Goal: Information Seeking & Learning: Learn about a topic

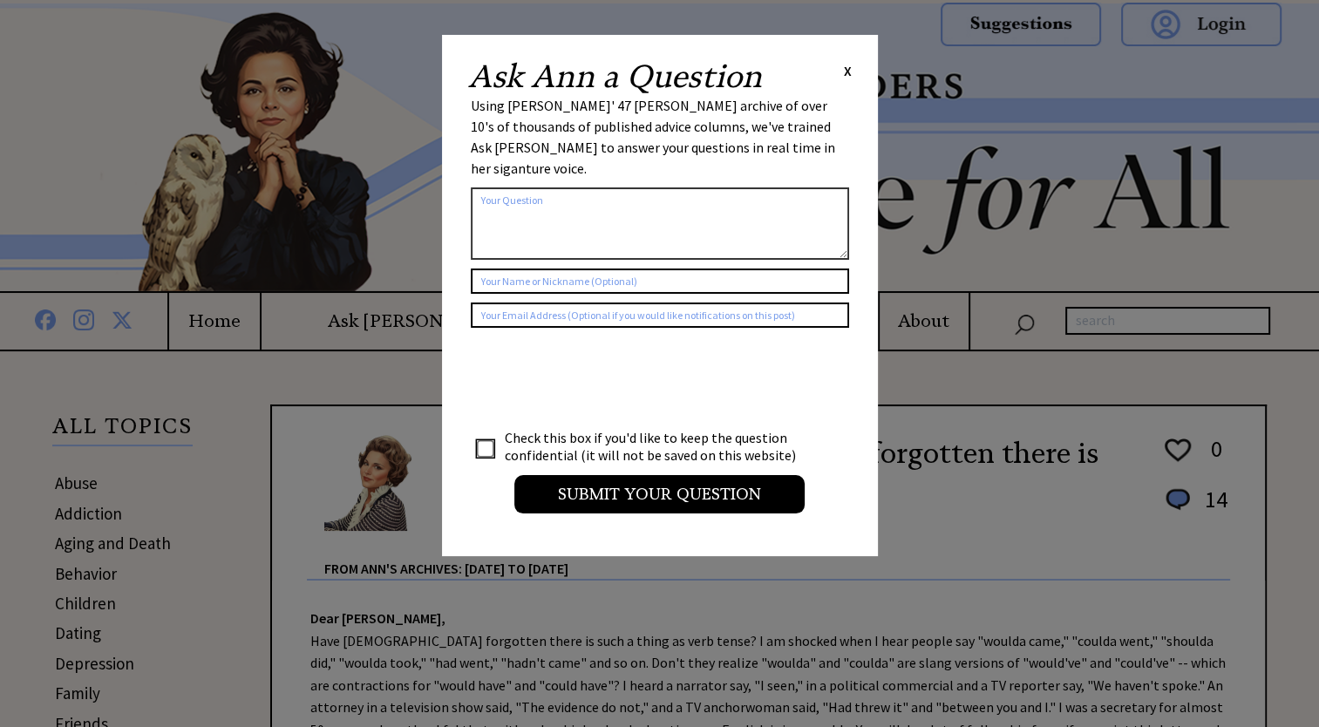
click at [850, 73] on span "X" at bounding box center [848, 70] width 8 height 17
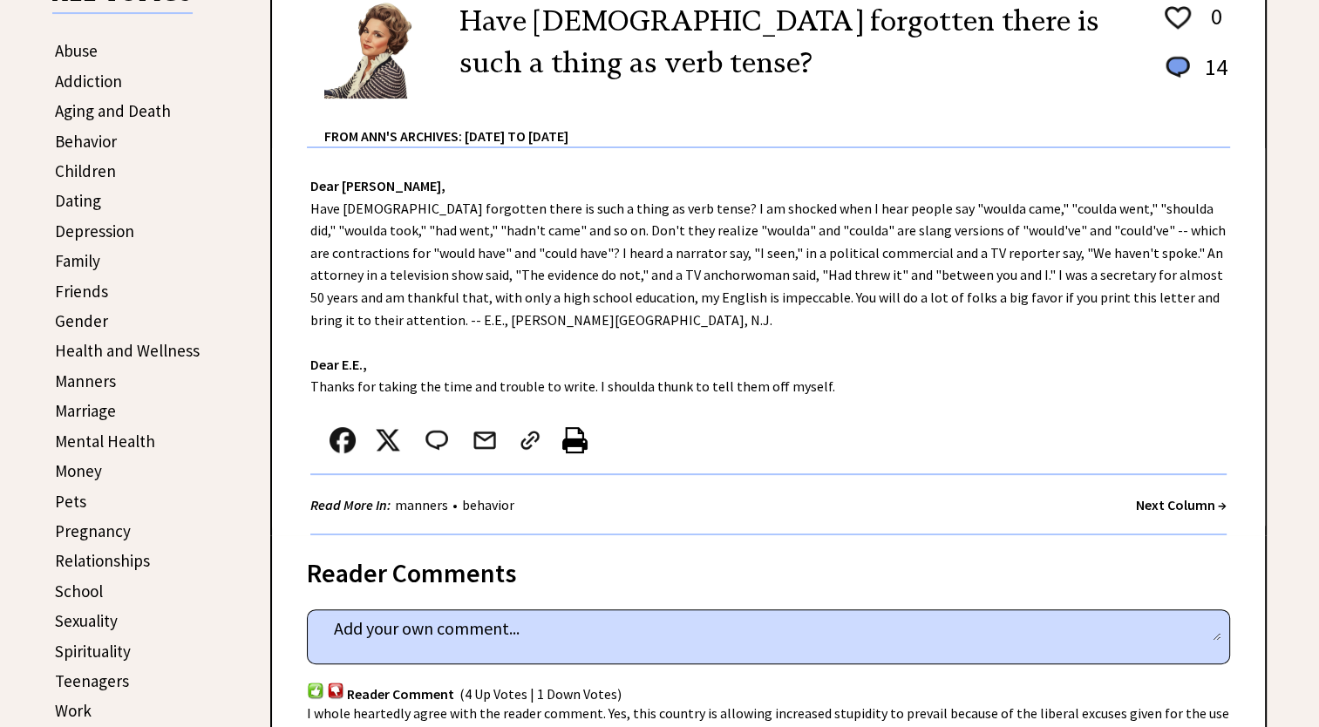
scroll to position [436, 0]
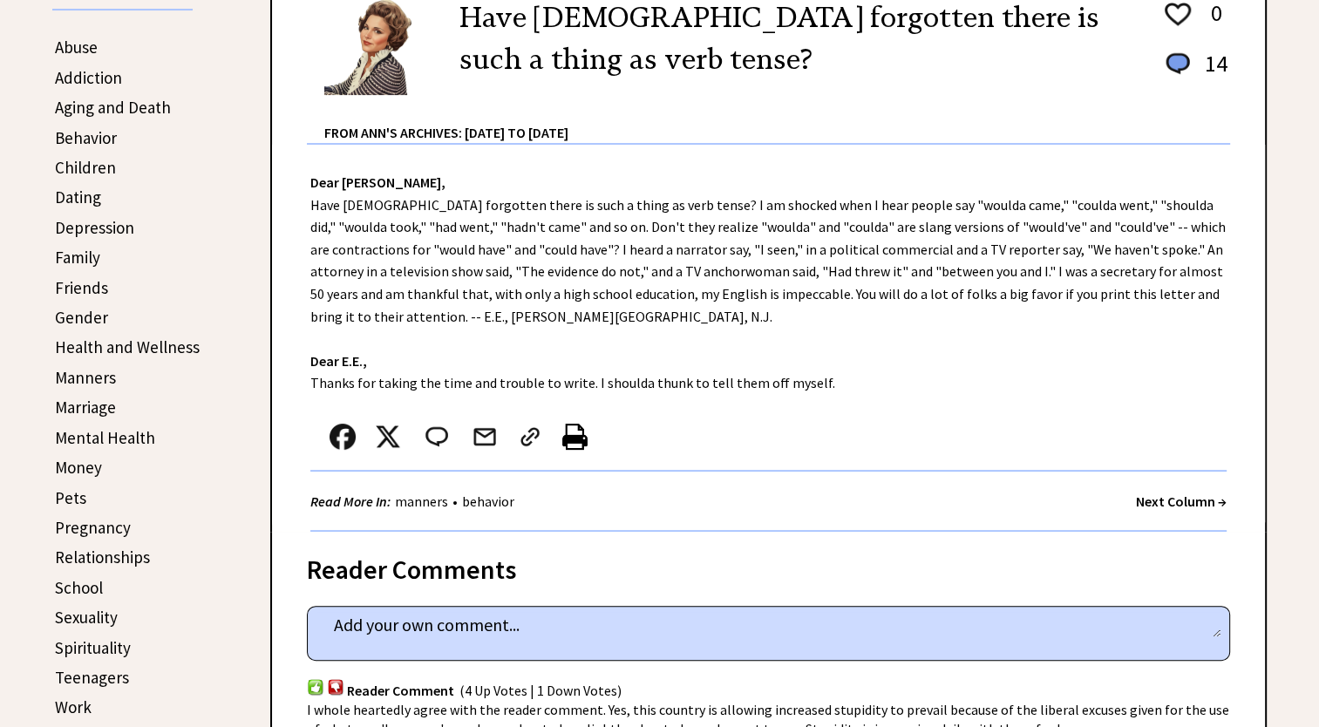
click at [91, 282] on link "Friends" at bounding box center [81, 287] width 53 height 21
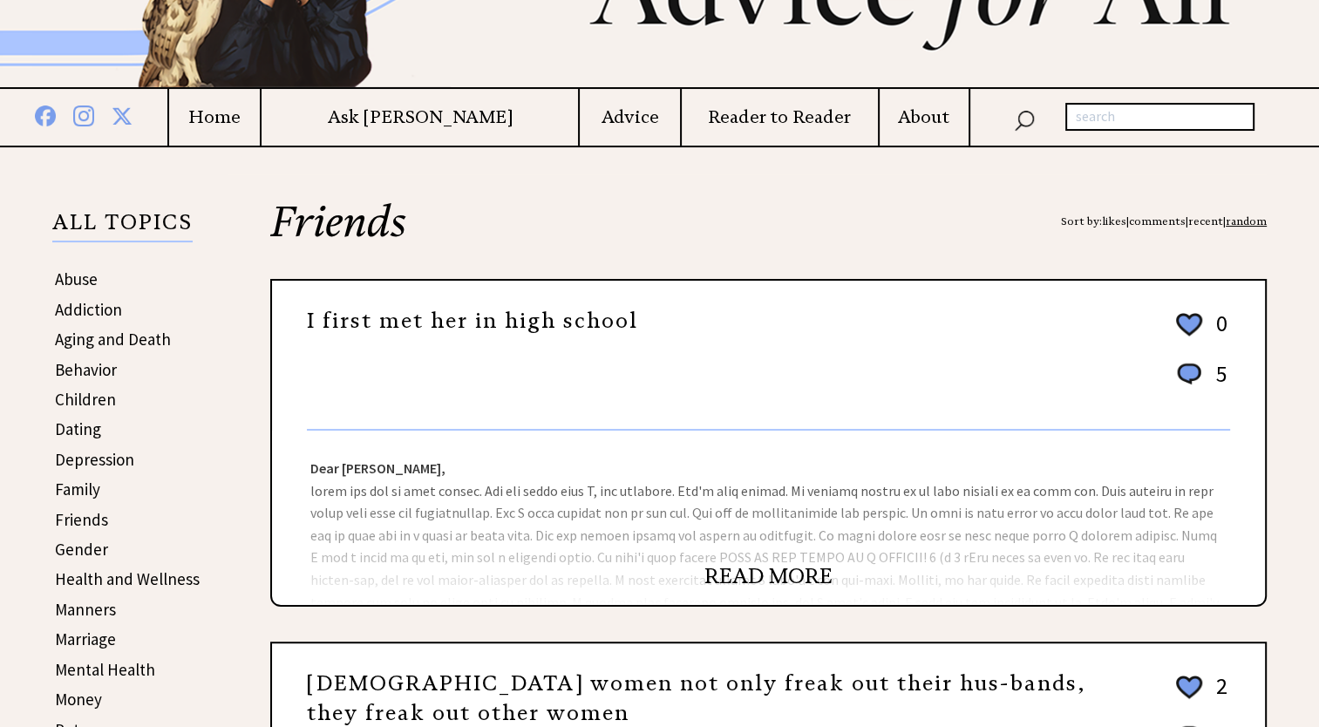
scroll to position [261, 0]
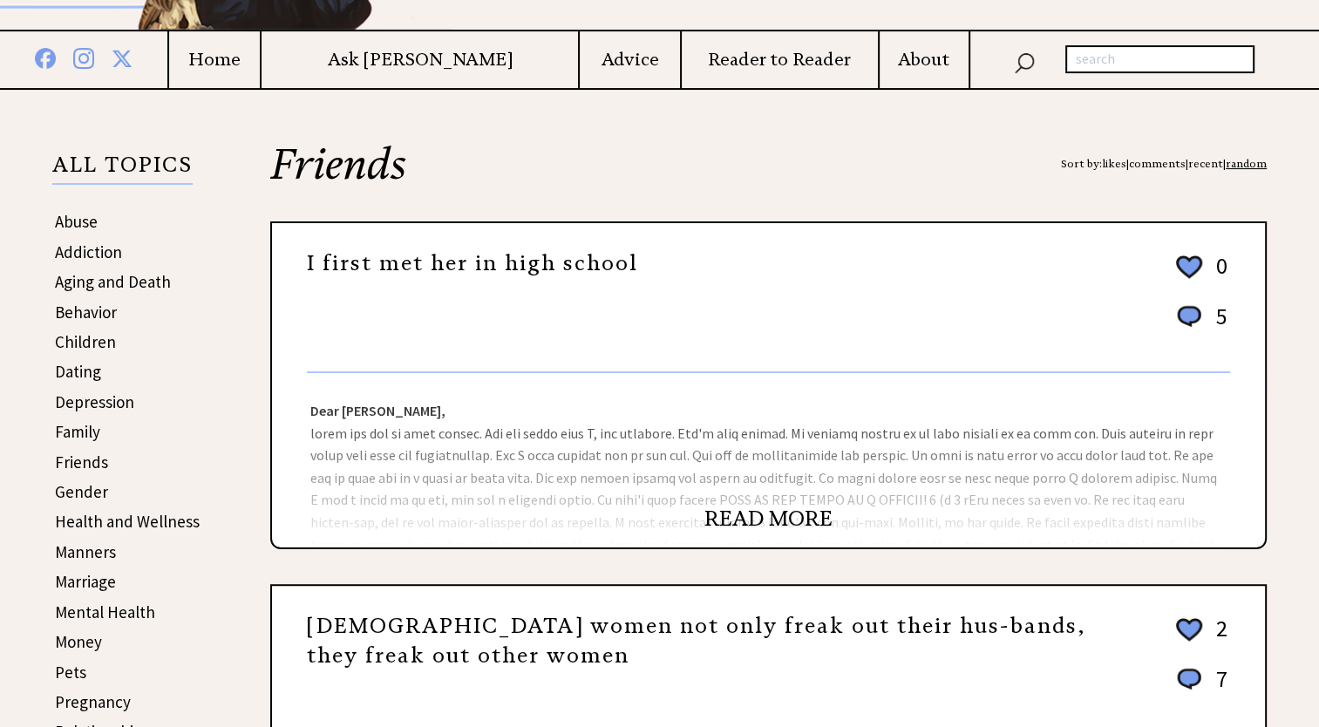
click at [724, 511] on link "READ MORE" at bounding box center [768, 519] width 128 height 26
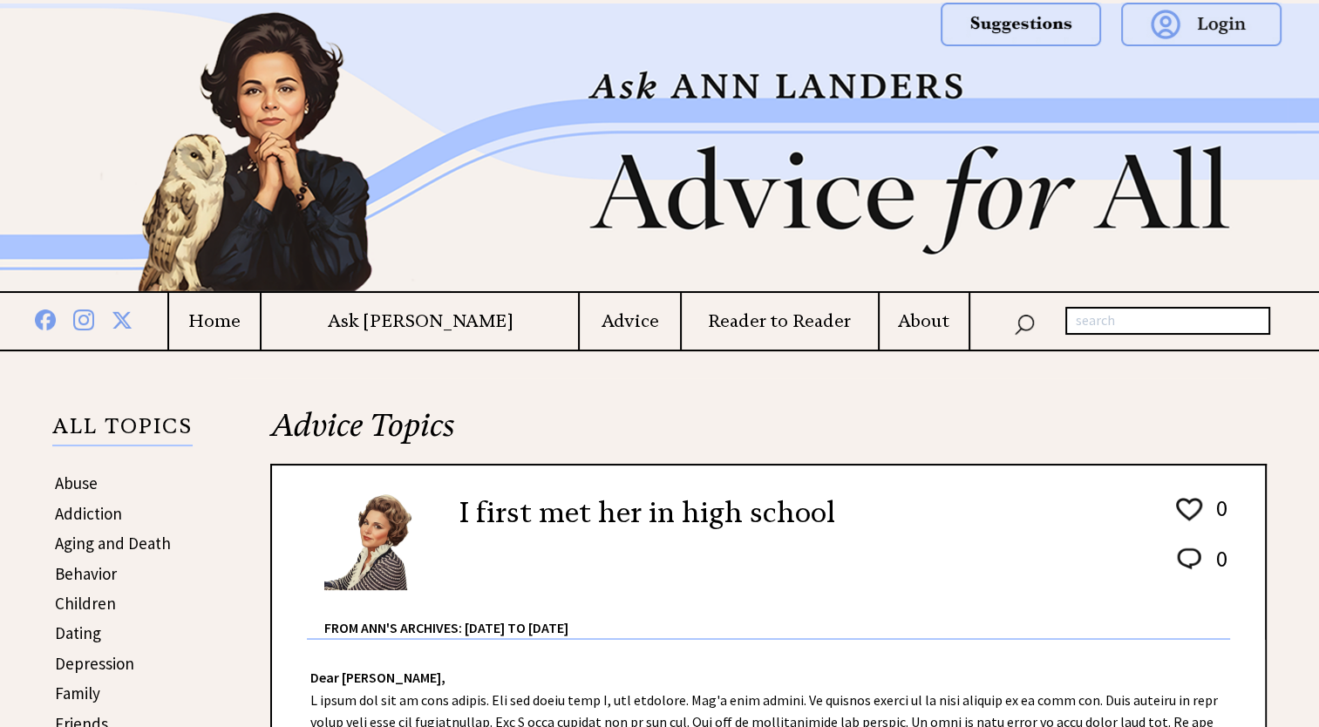
scroll to position [349, 0]
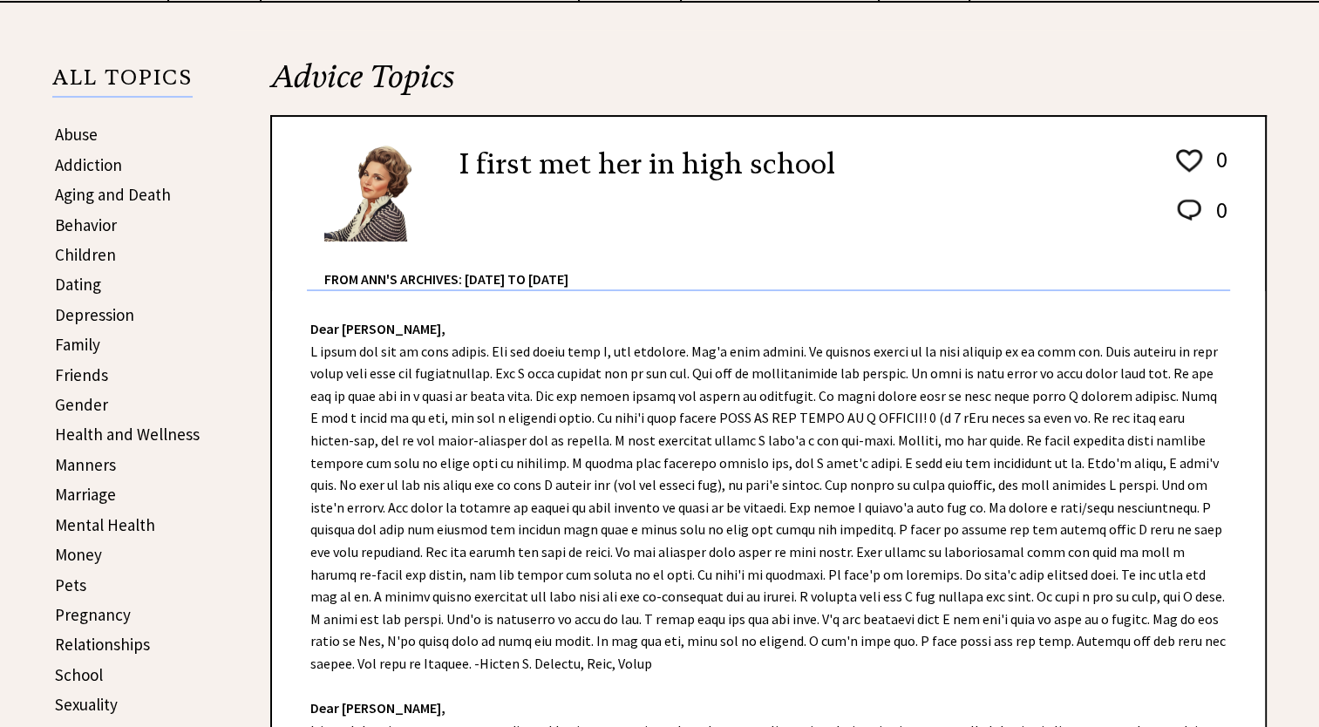
click at [91, 609] on link "Pregnancy" at bounding box center [93, 614] width 76 height 21
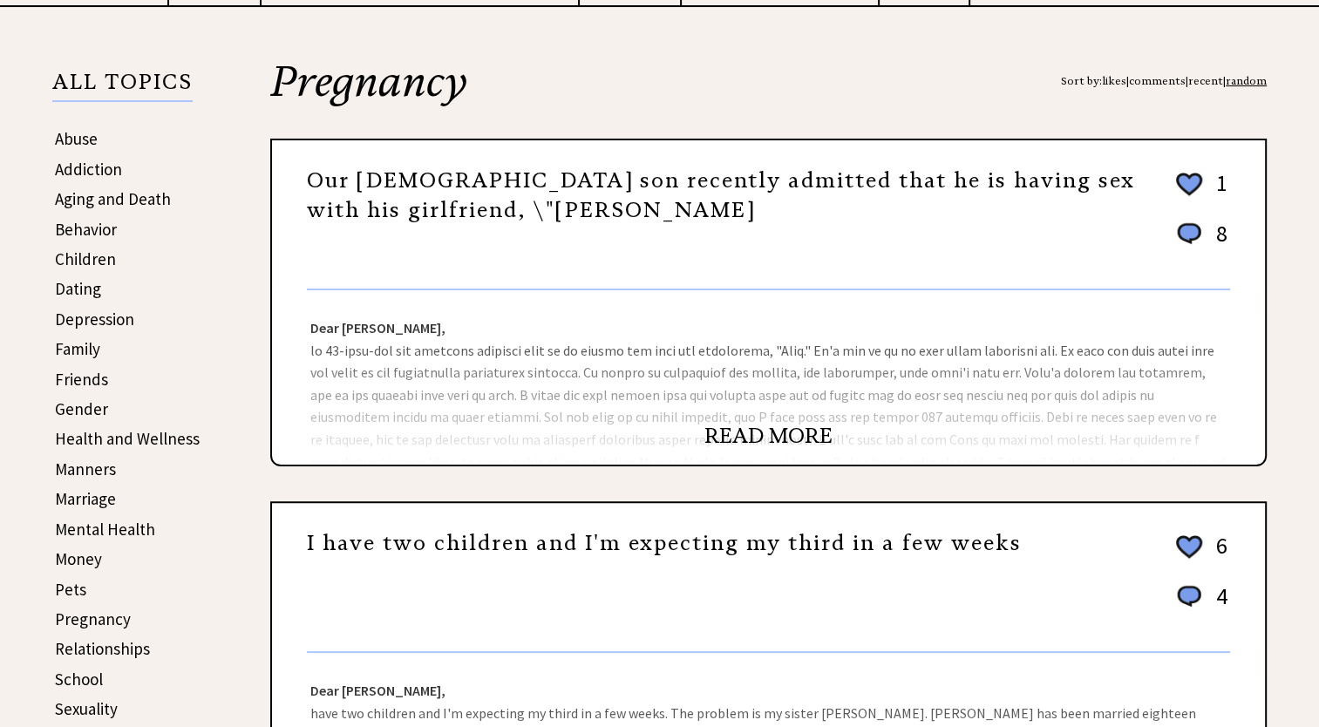
scroll to position [349, 0]
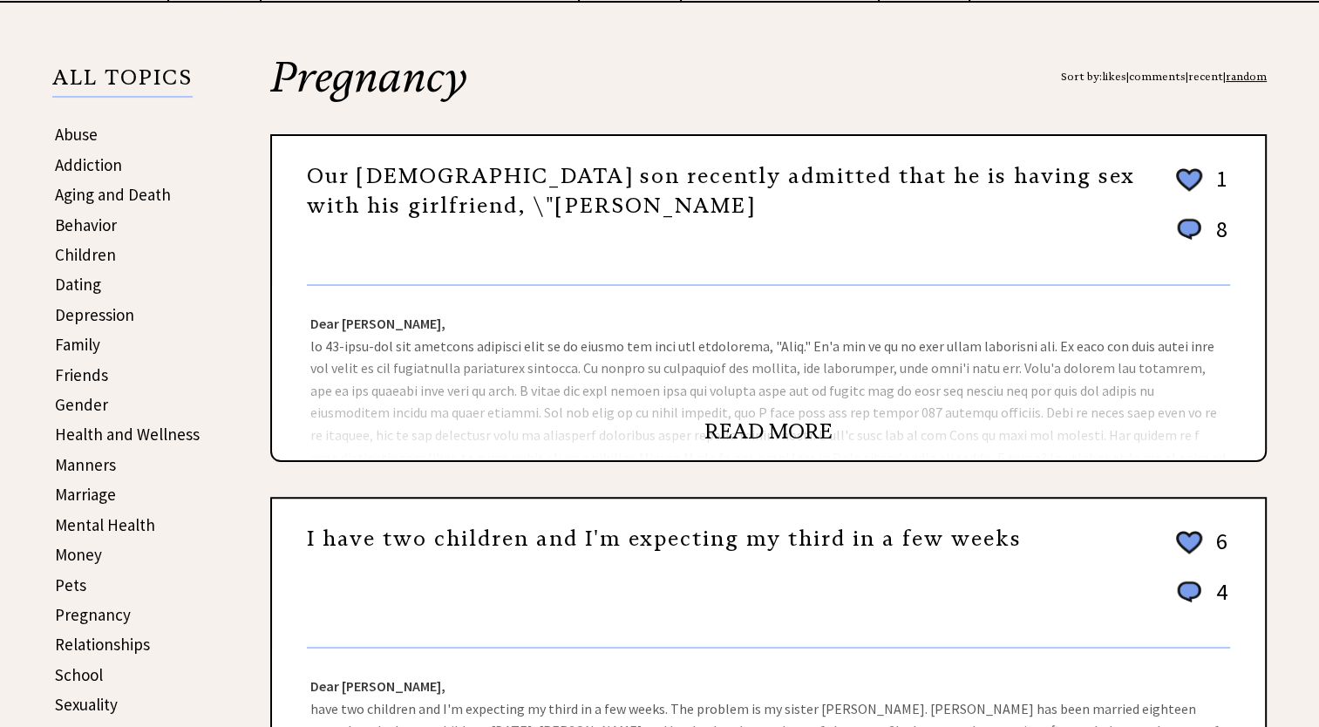
click at [102, 190] on link "Aging and Death" at bounding box center [113, 194] width 116 height 21
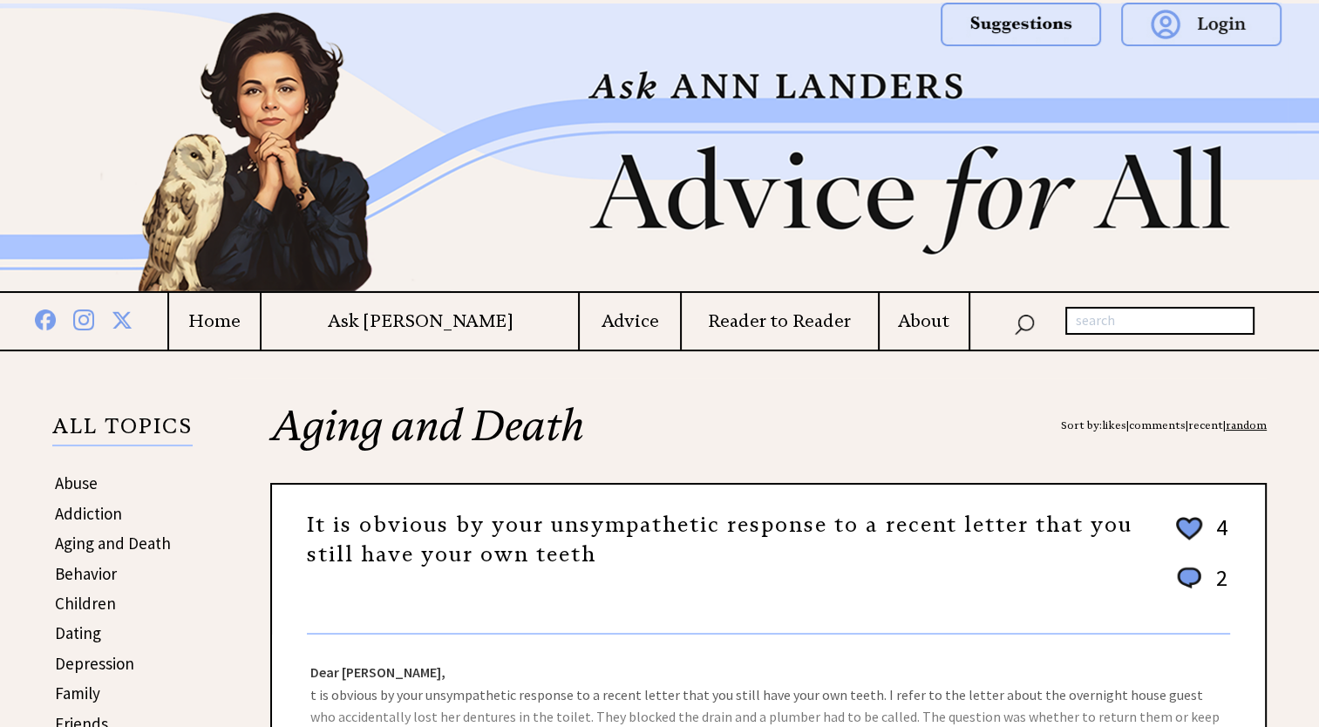
scroll to position [349, 0]
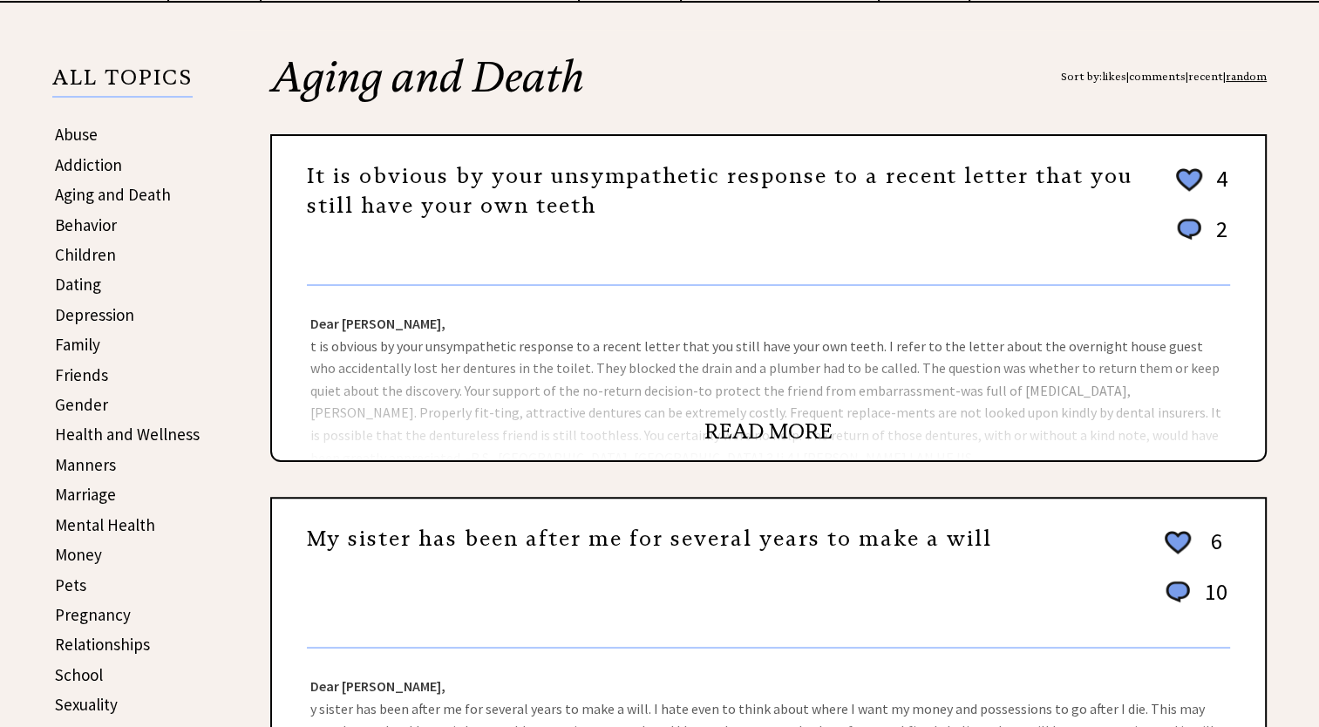
click at [784, 422] on link "READ MORE" at bounding box center [768, 431] width 128 height 26
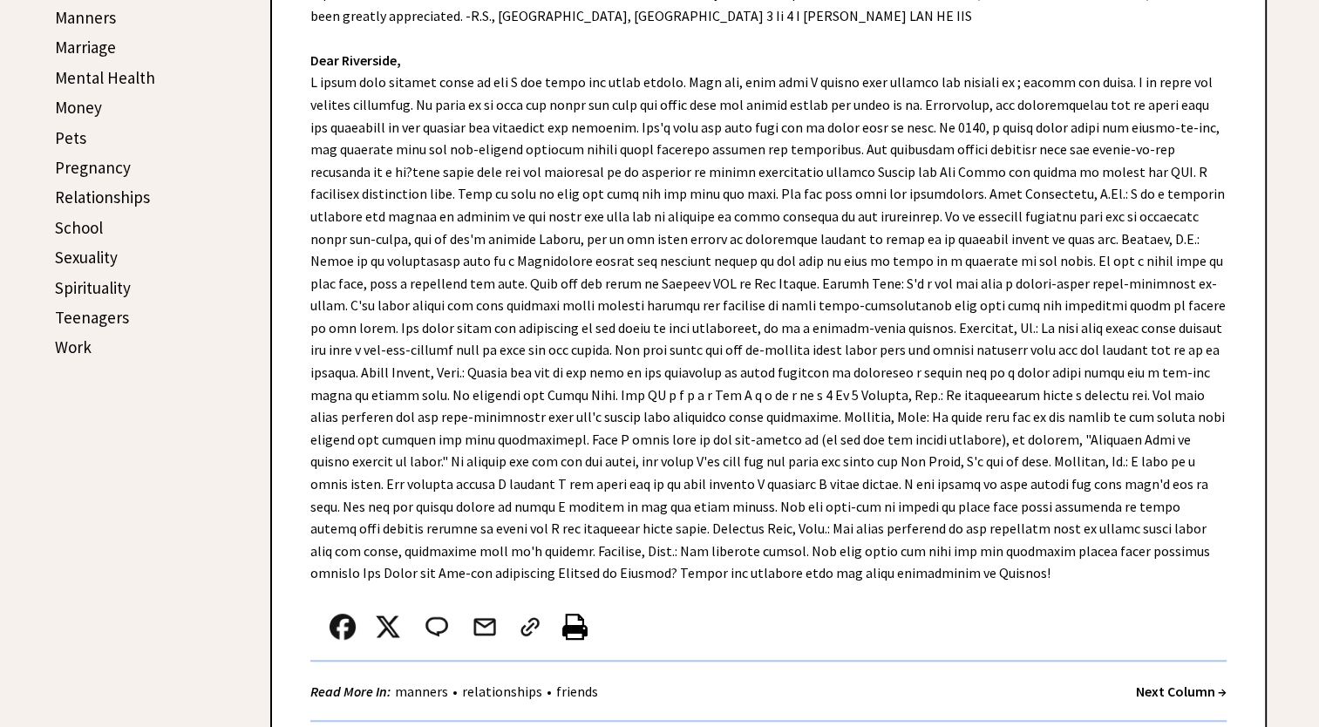
scroll to position [872, 0]
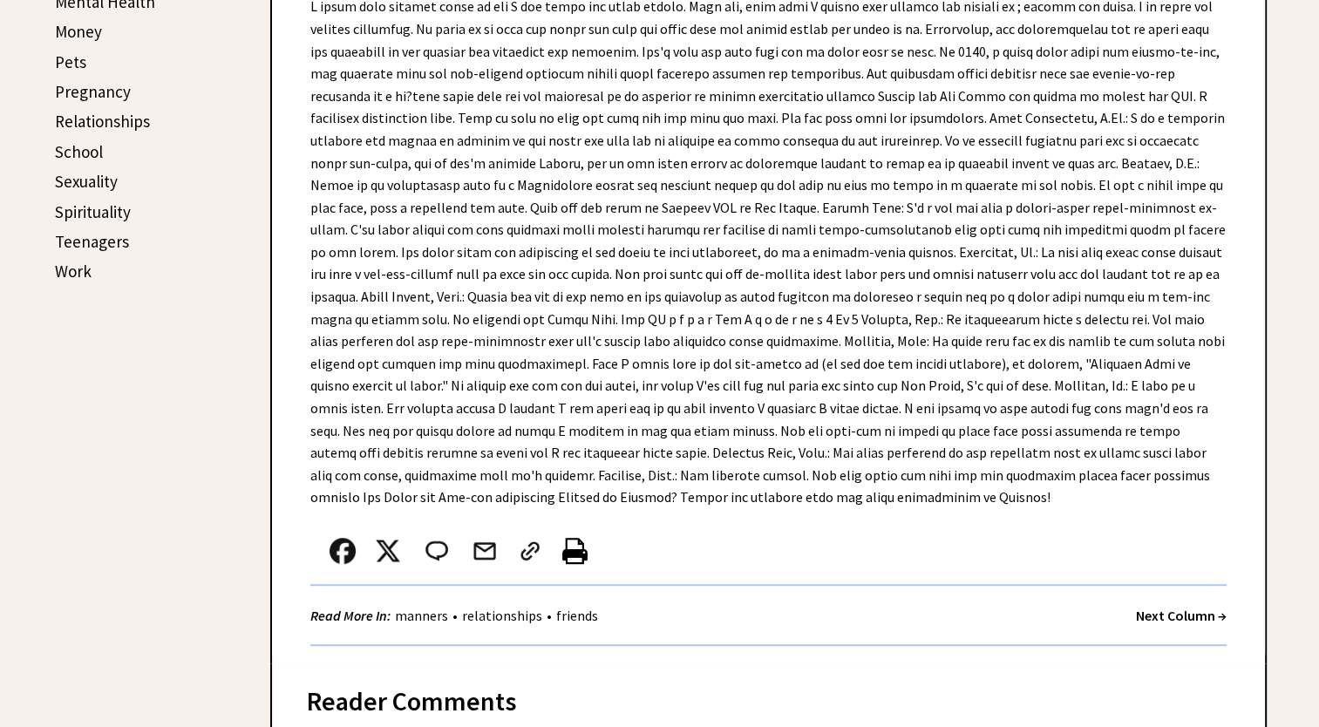
click at [90, 113] on link "Relationships" at bounding box center [102, 121] width 95 height 21
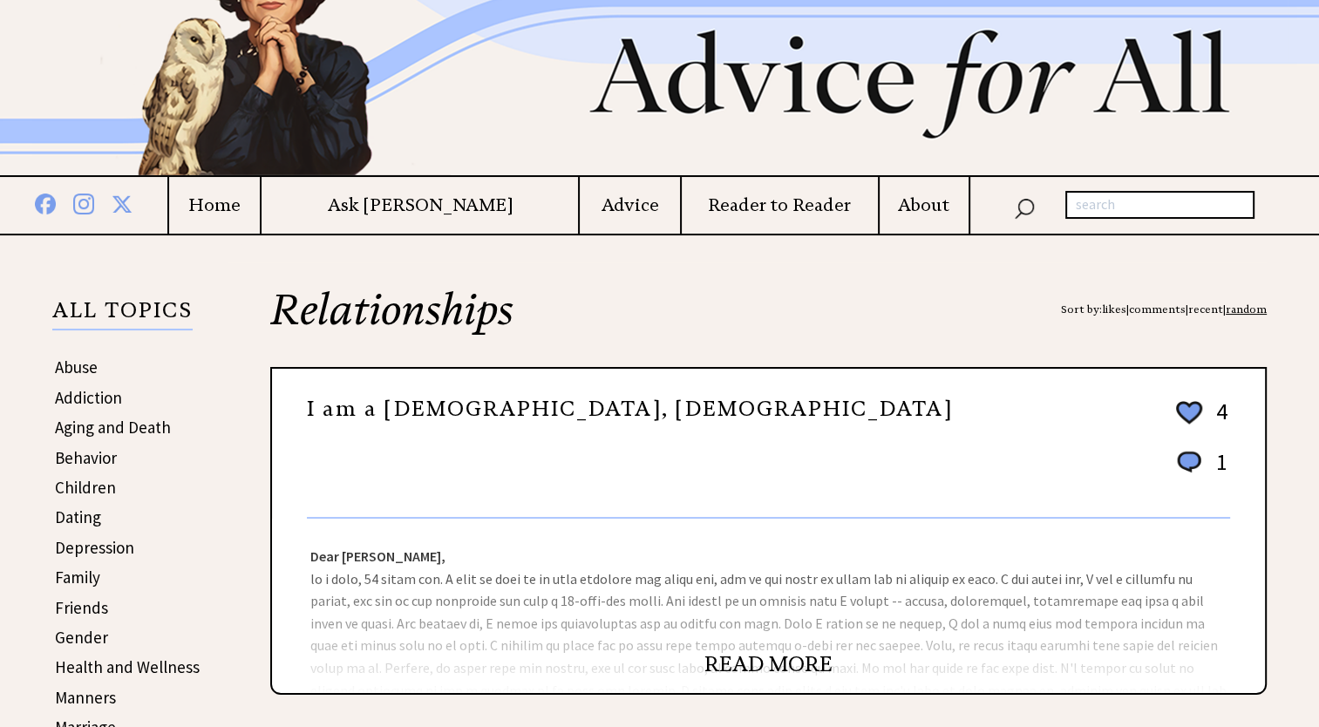
scroll to position [261, 0]
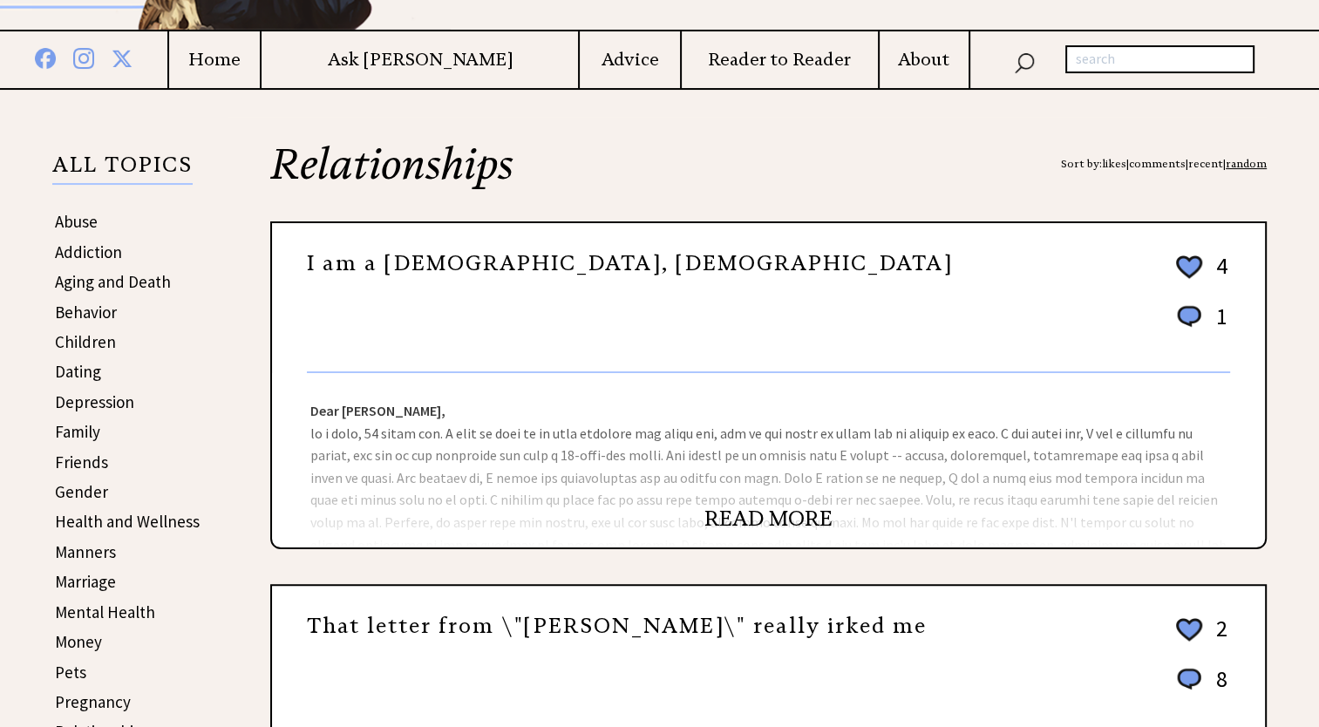
click at [750, 514] on link "READ MORE" at bounding box center [768, 519] width 128 height 26
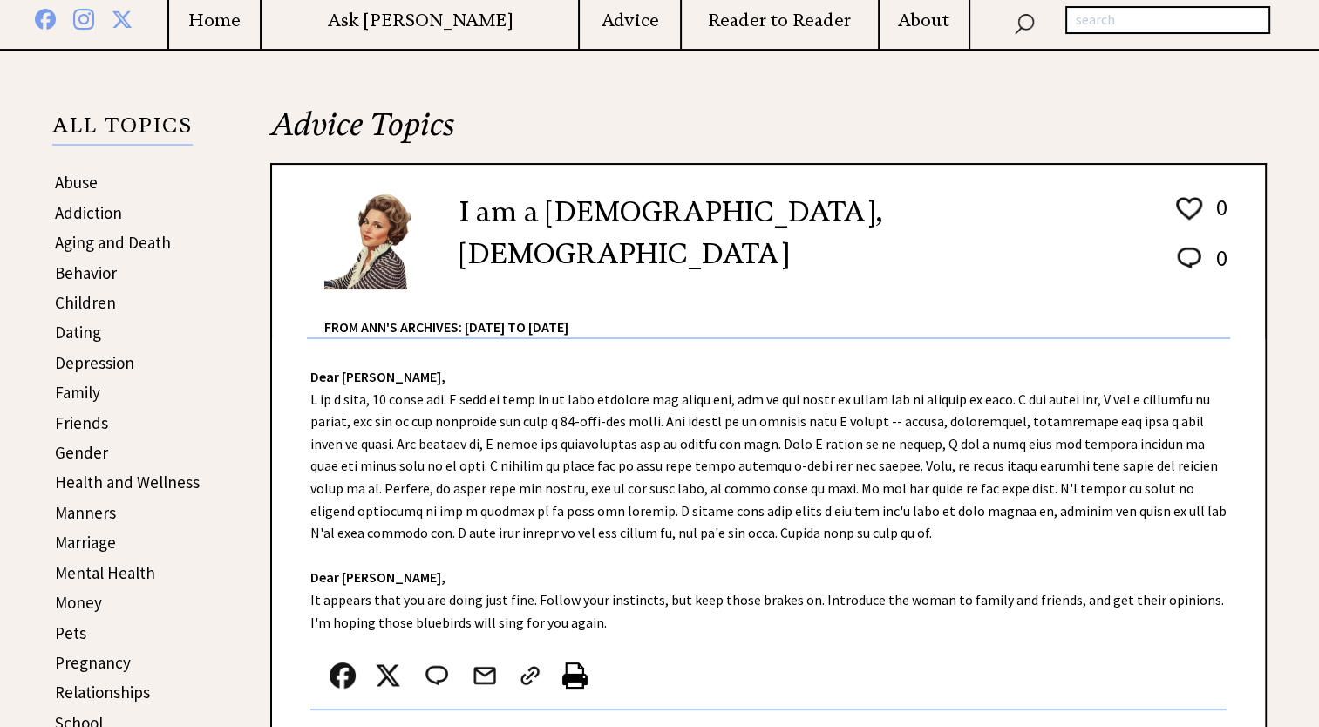
scroll to position [261, 0]
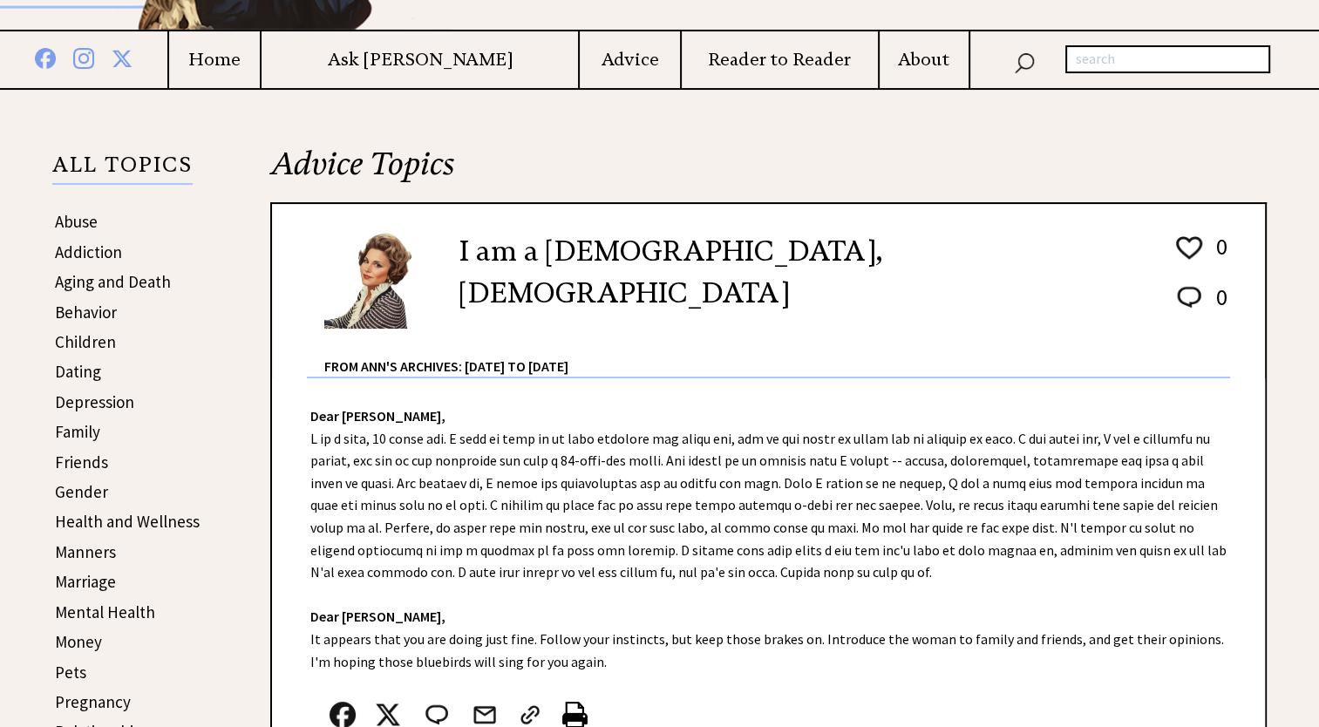
click at [70, 369] on link "Dating" at bounding box center [78, 371] width 46 height 21
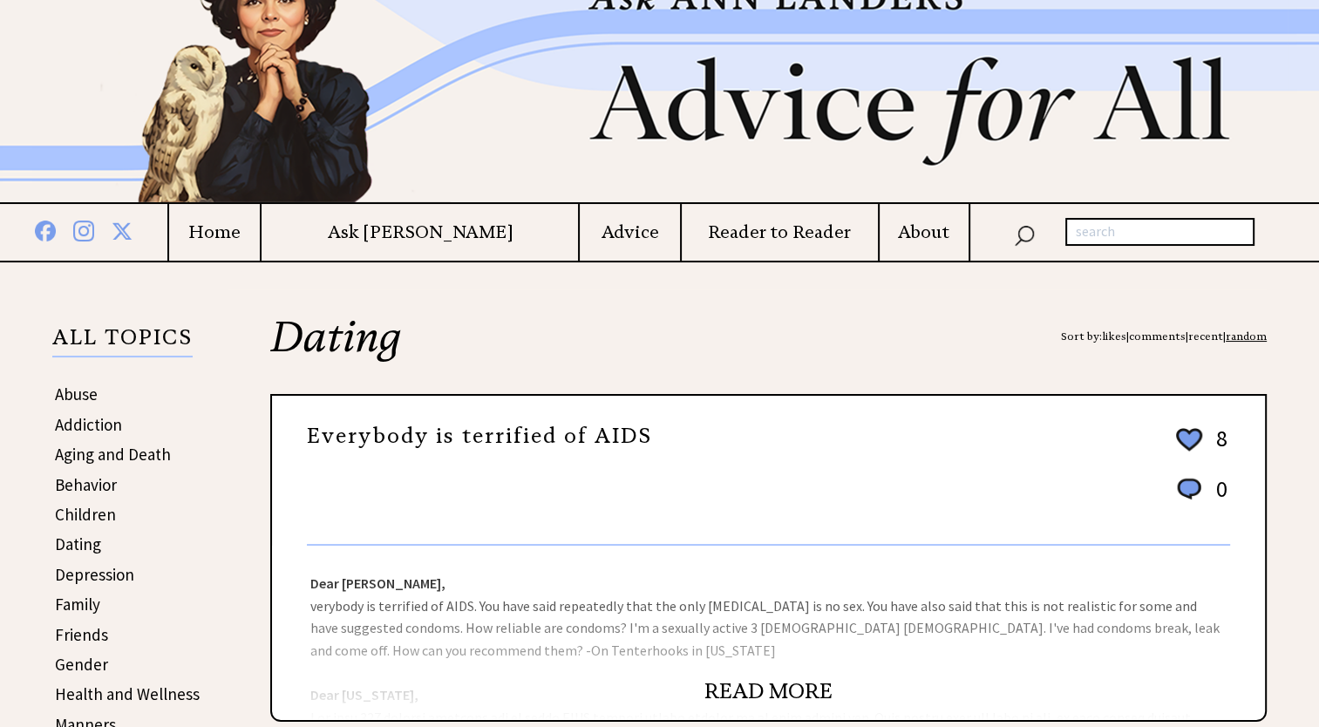
scroll to position [261, 0]
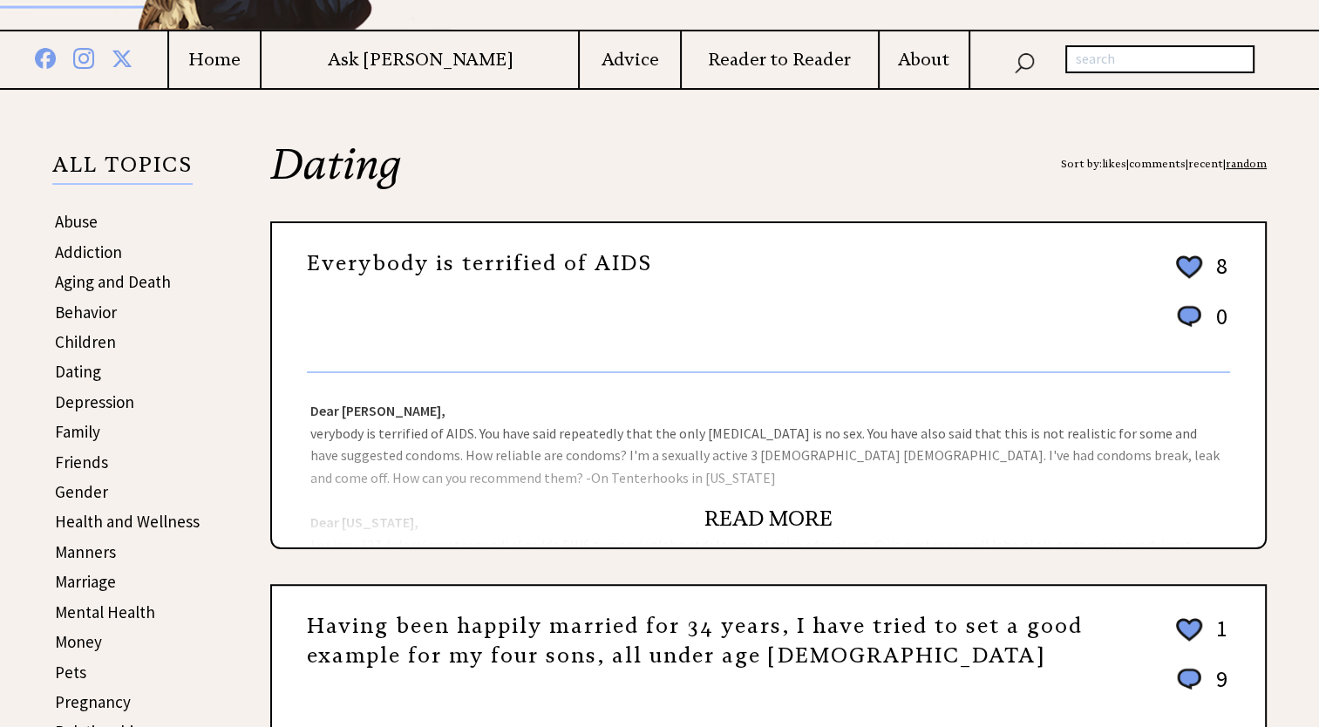
click at [743, 511] on link "READ MORE" at bounding box center [768, 519] width 128 height 26
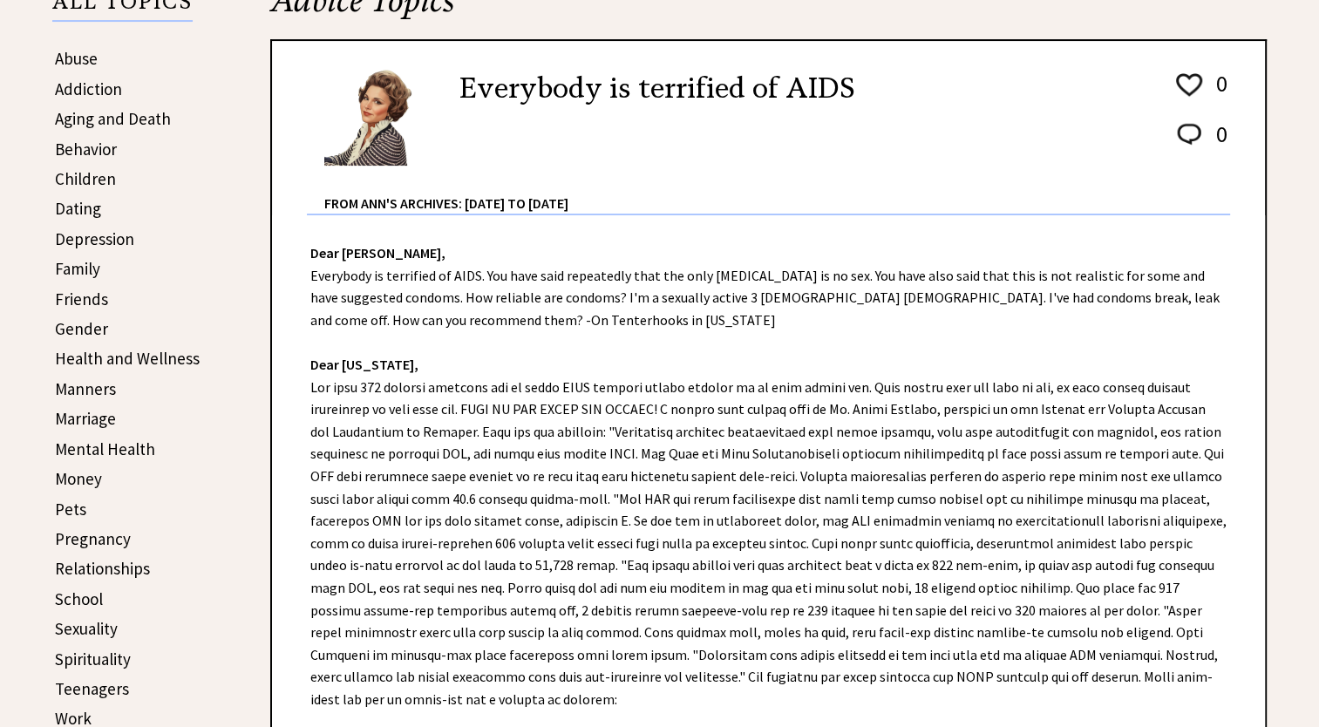
scroll to position [436, 0]
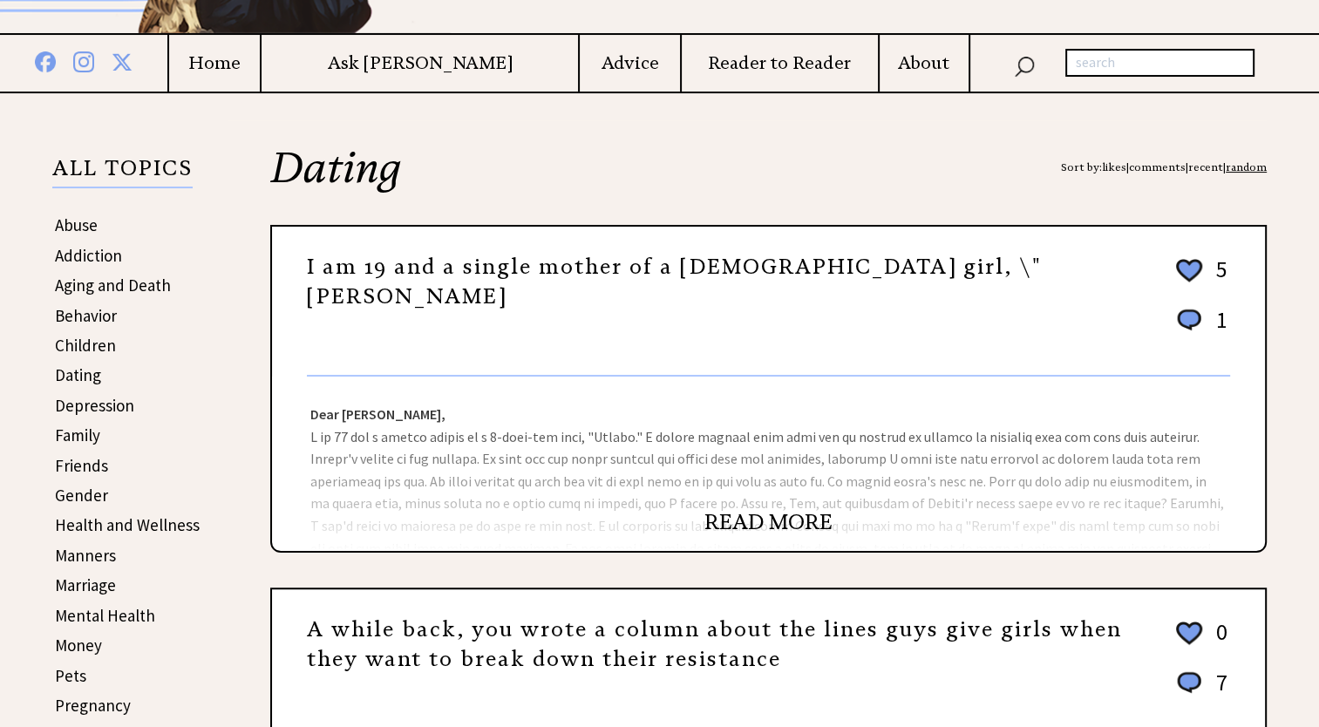
scroll to position [261, 0]
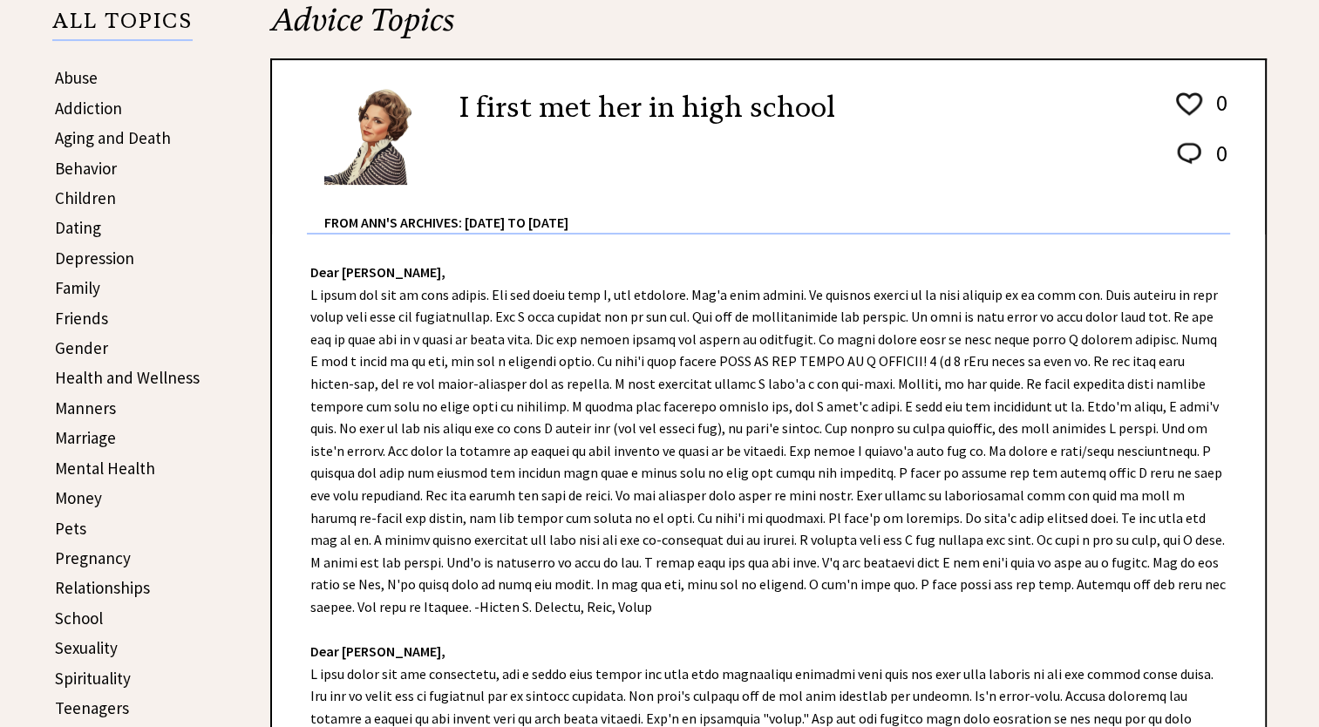
scroll to position [436, 0]
